Goal: Task Accomplishment & Management: Manage account settings

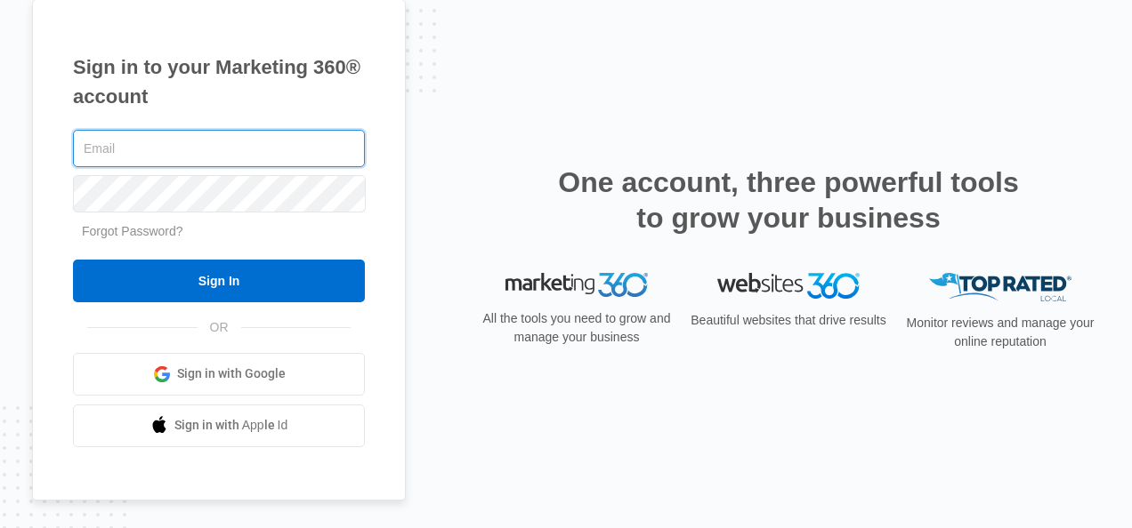
click at [162, 153] on input "text" at bounding box center [219, 148] width 292 height 37
type input "[EMAIL_ADDRESS][DOMAIN_NAME]"
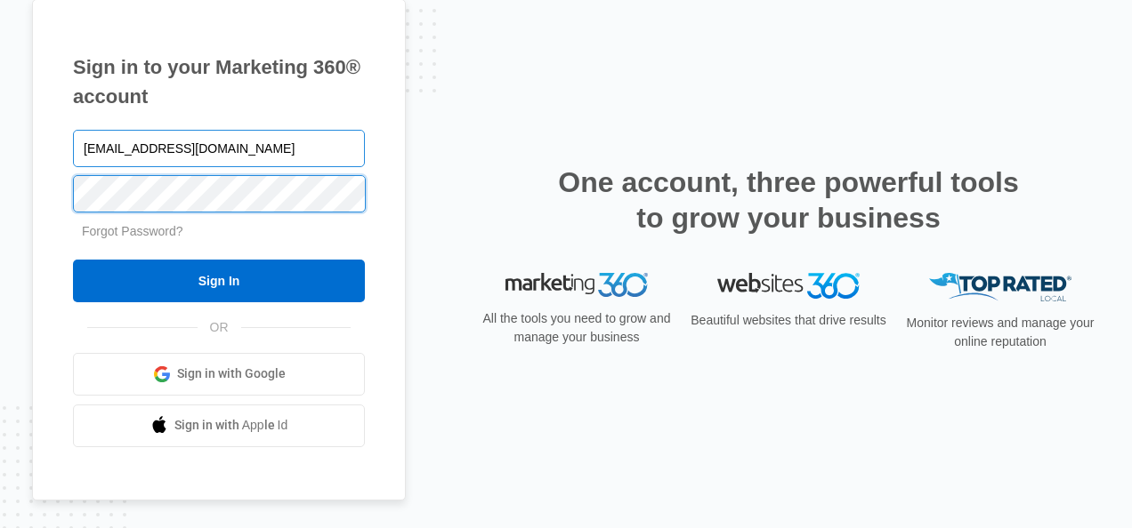
click at [73, 260] on input "Sign In" at bounding box center [219, 281] width 292 height 43
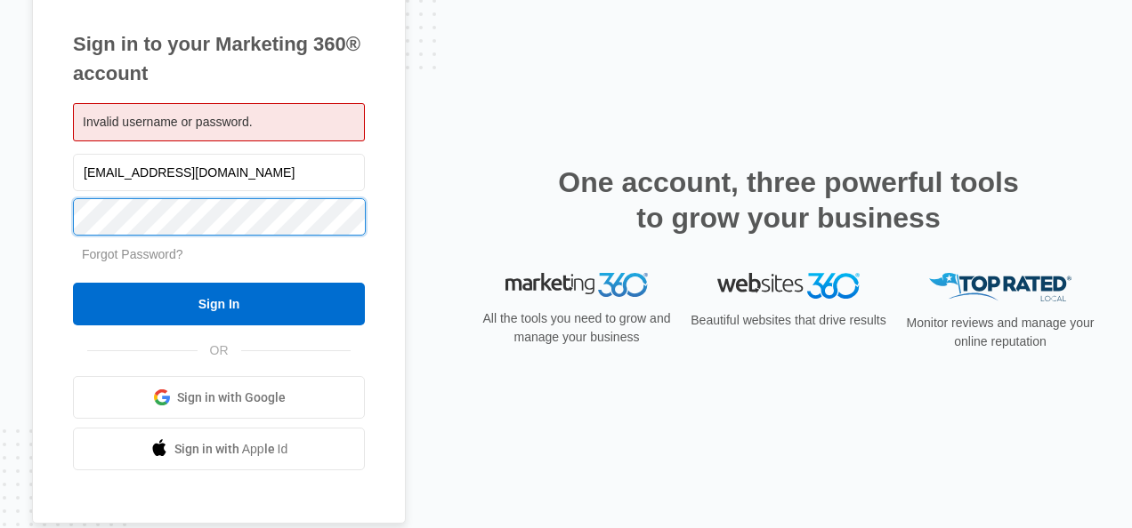
click at [73, 283] on input "Sign In" at bounding box center [219, 304] width 292 height 43
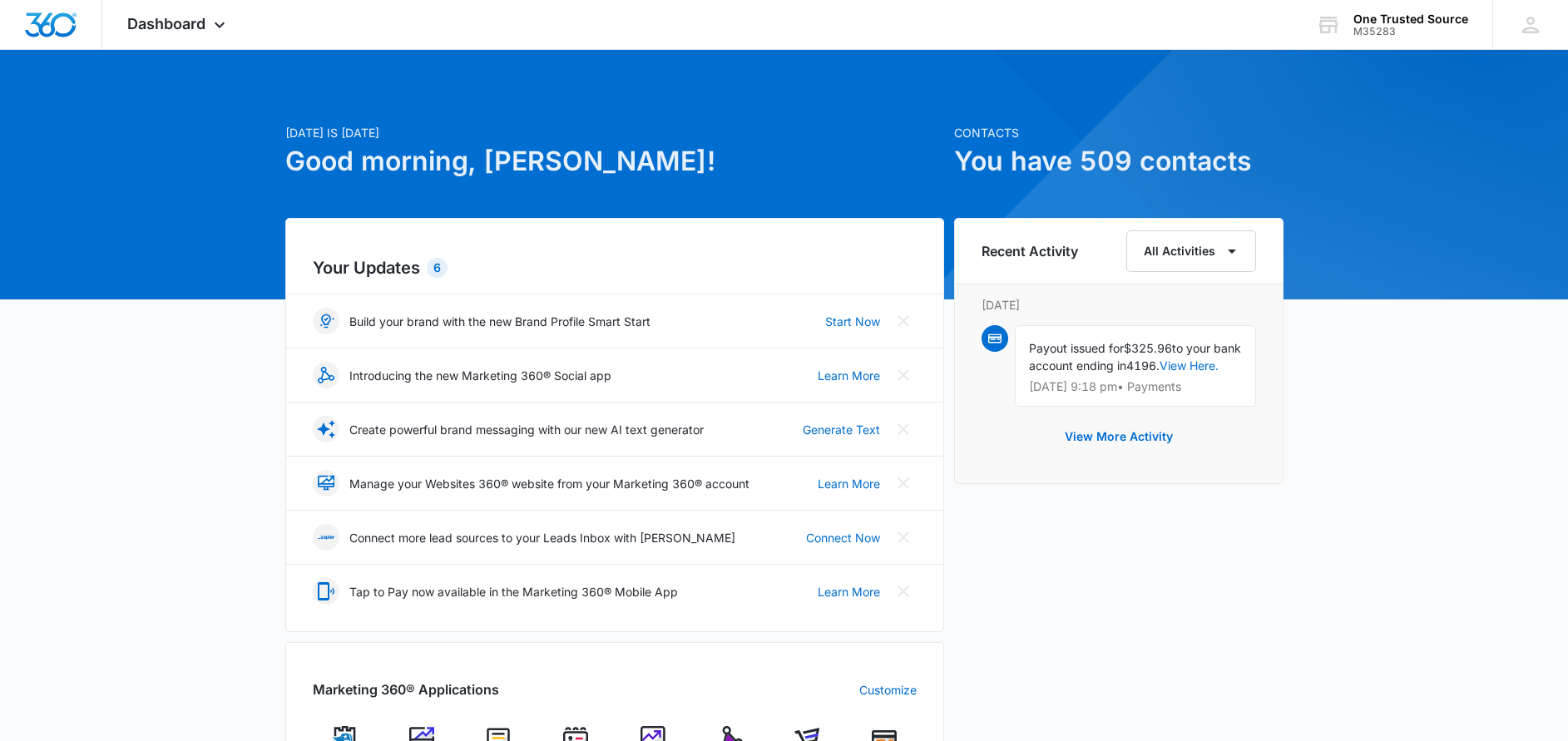
scroll to position [648, 0]
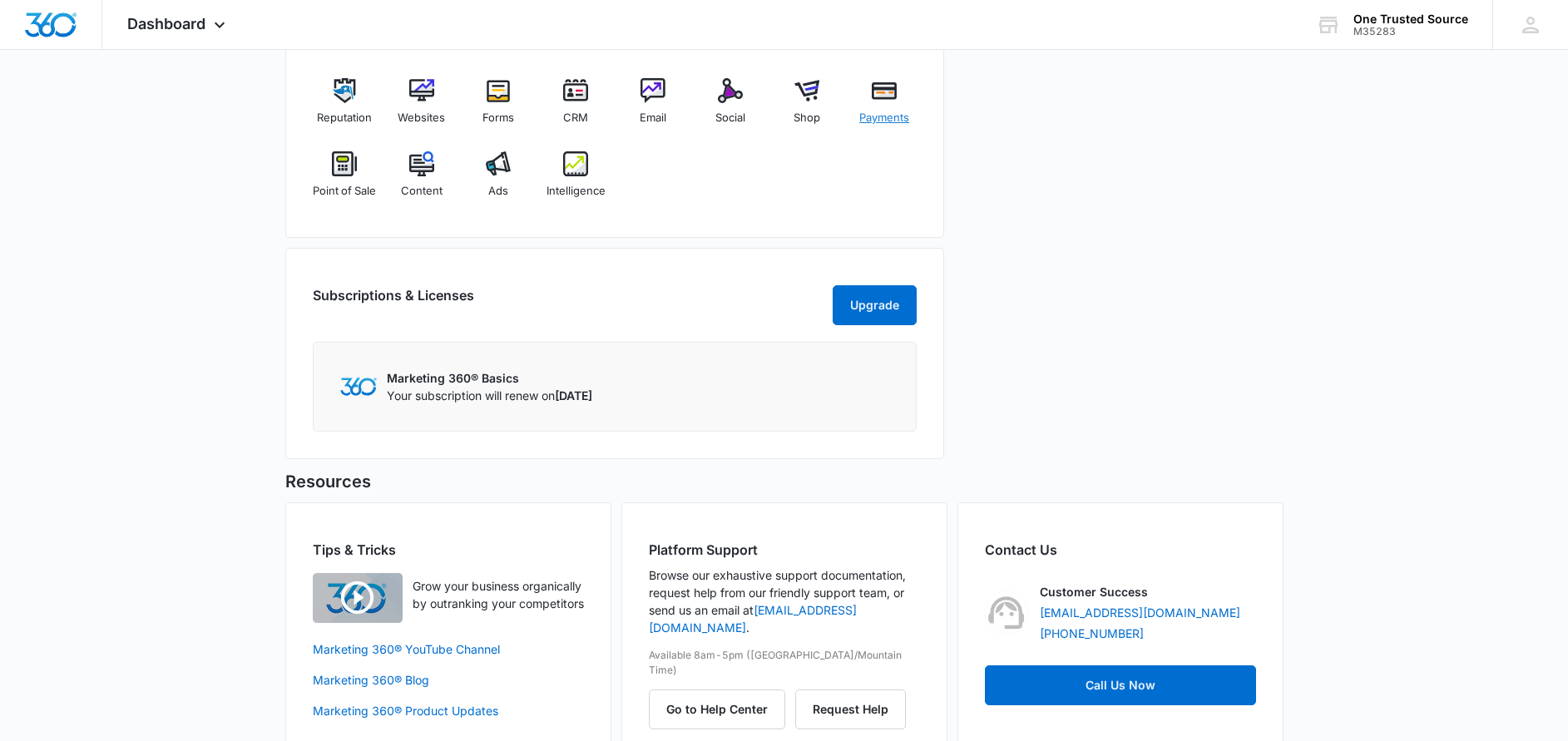
click at [878, 99] on img at bounding box center [884, 91] width 25 height 25
